Goal: Information Seeking & Learning: Learn about a topic

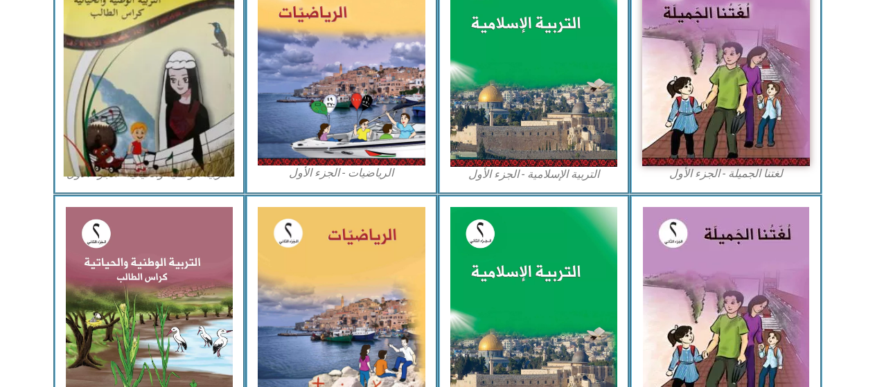
scroll to position [416, 0]
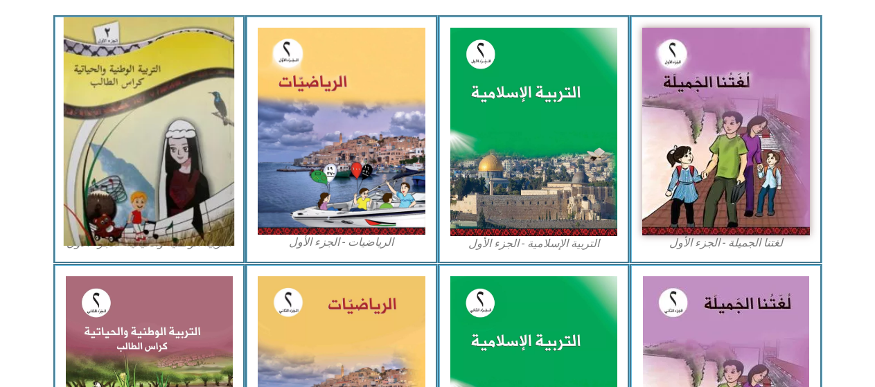
click at [174, 95] on img at bounding box center [149, 131] width 170 height 229
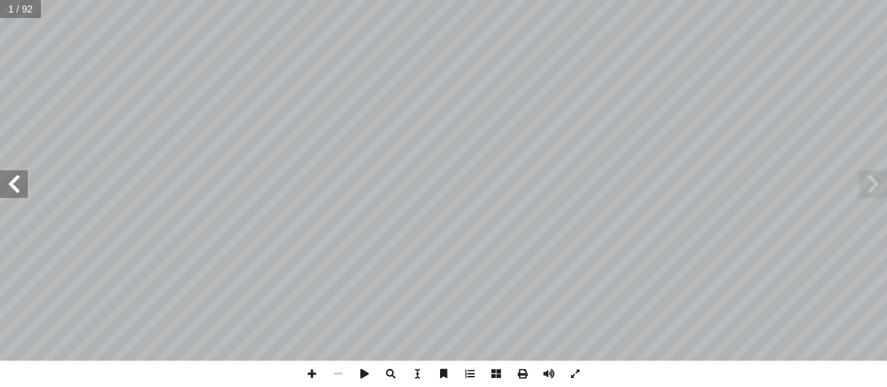
click at [16, 181] on span at bounding box center [14, 184] width 28 height 28
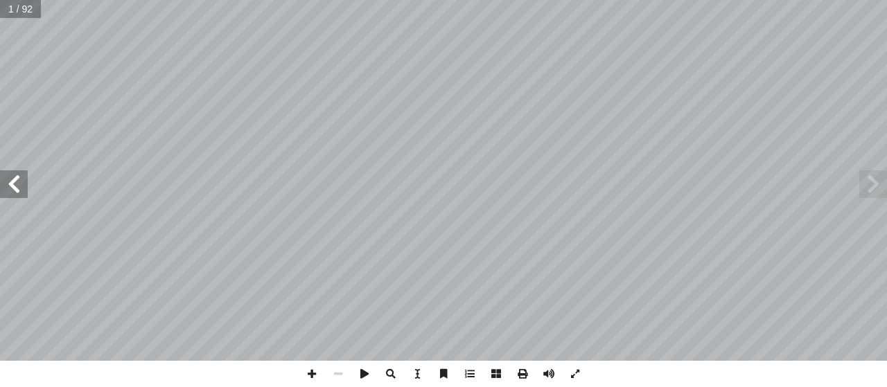
click at [16, 181] on span at bounding box center [14, 184] width 28 height 28
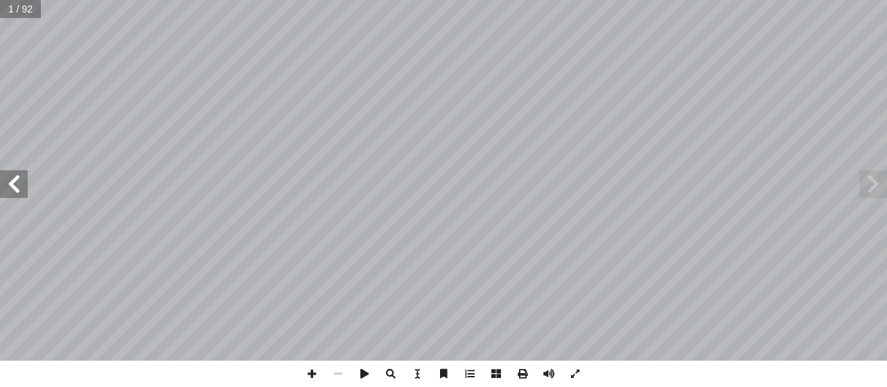
click at [16, 181] on span at bounding box center [14, 184] width 28 height 28
click at [18, 185] on span at bounding box center [14, 184] width 28 height 28
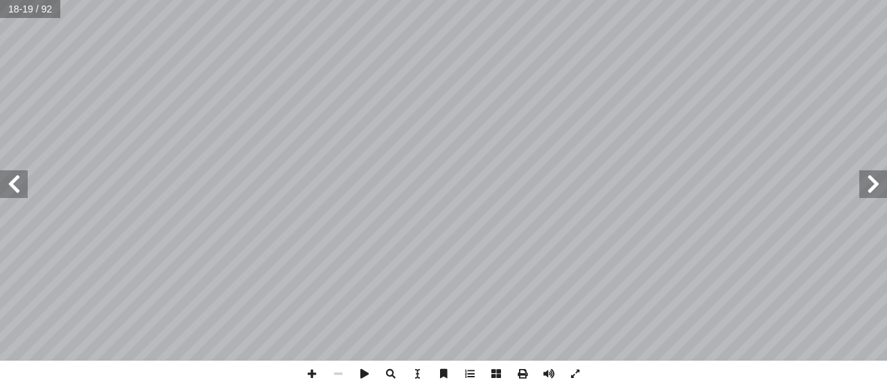
click at [17, 184] on span at bounding box center [14, 184] width 28 height 28
